Goal: Find specific page/section

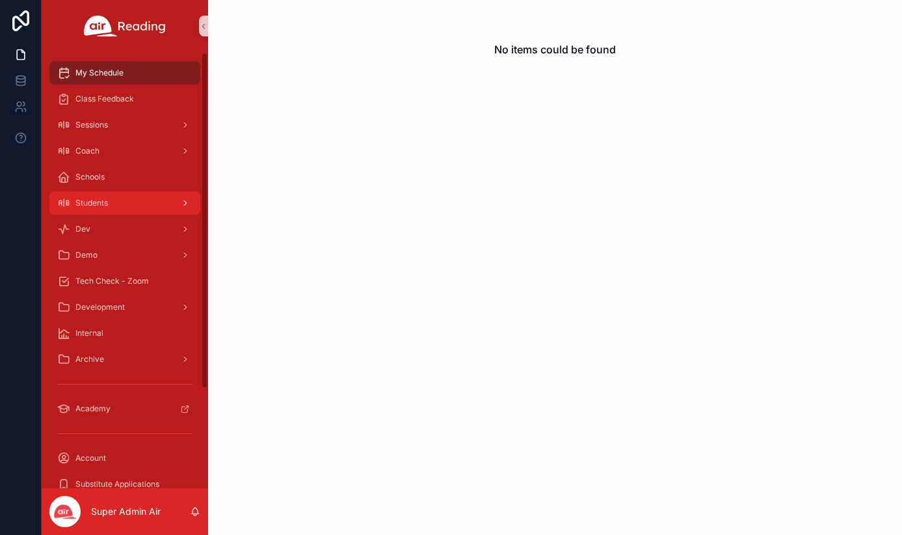
click at [129, 207] on div "Students" at bounding box center [124, 202] width 135 height 21
